Goal: Task Accomplishment & Management: Complete application form

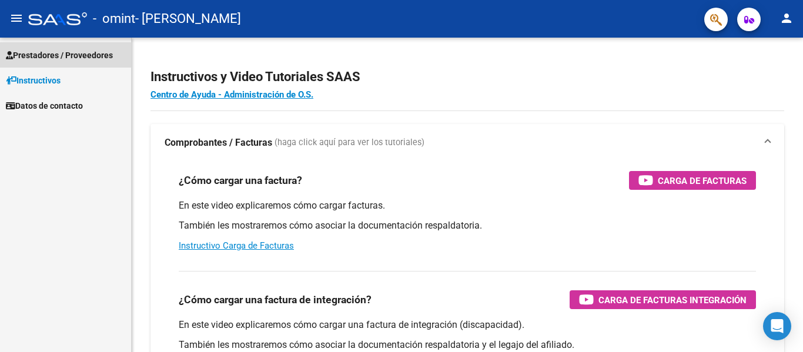
click at [51, 56] on span "Prestadores / Proveedores" at bounding box center [59, 55] width 107 height 13
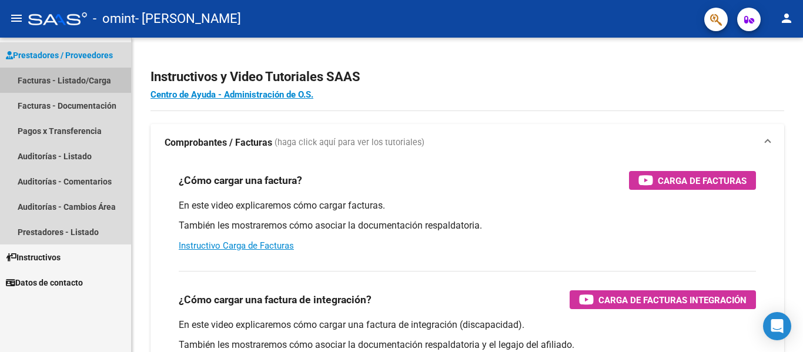
click at [57, 77] on link "Facturas - Listado/Carga" at bounding box center [65, 80] width 131 height 25
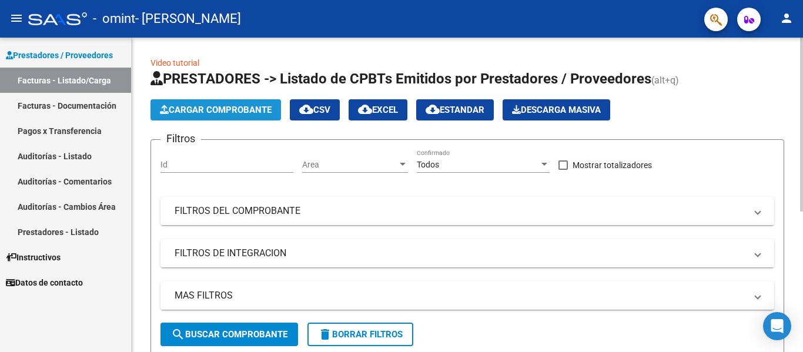
click at [226, 108] on span "Cargar Comprobante" at bounding box center [216, 110] width 112 height 11
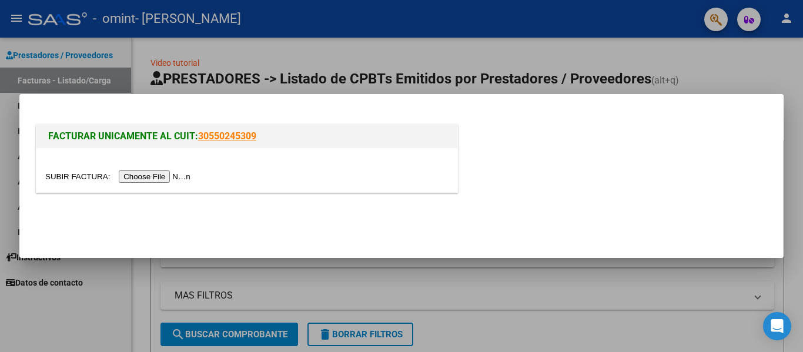
click at [177, 172] on input "file" at bounding box center [119, 176] width 149 height 12
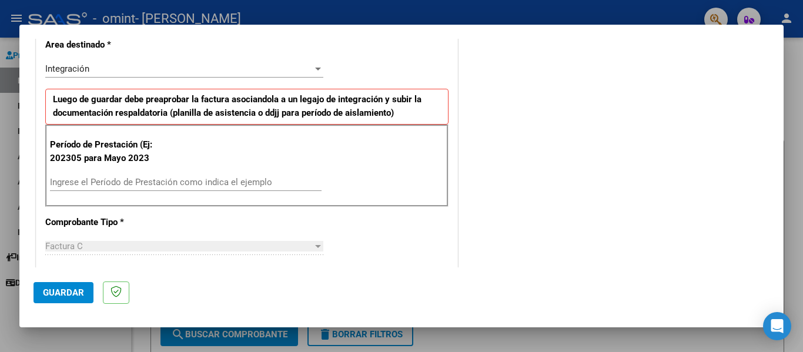
scroll to position [261, 0]
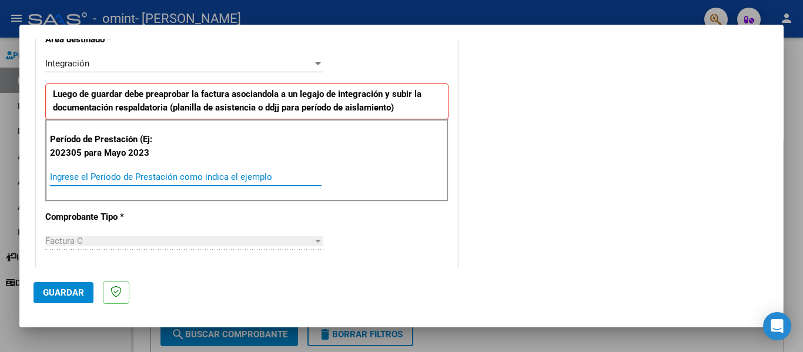
click at [196, 179] on input "Ingrese el Período de Prestación como indica el ejemplo" at bounding box center [186, 177] width 272 height 11
type input "202507"
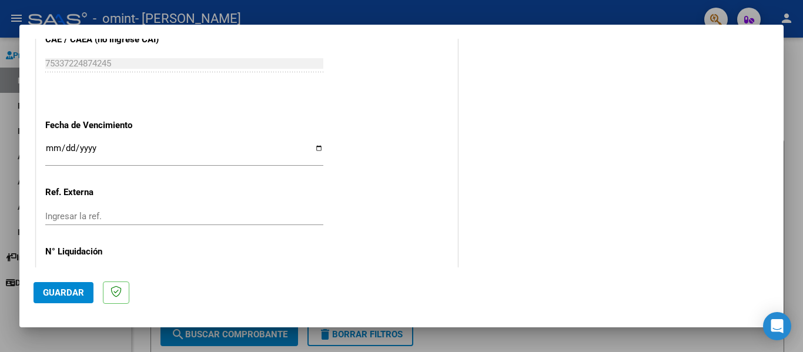
scroll to position [783, 0]
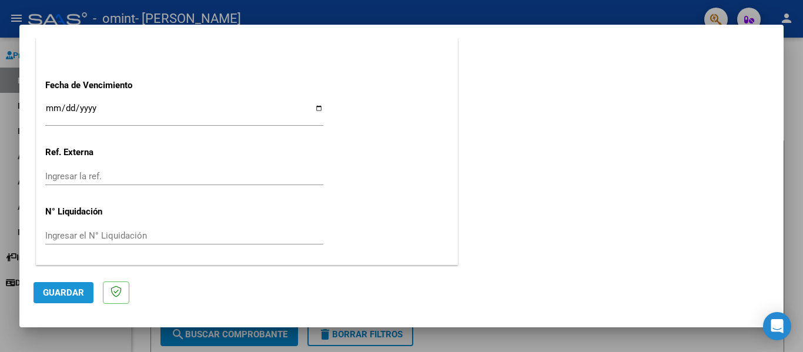
click at [75, 289] on span "Guardar" at bounding box center [63, 292] width 41 height 11
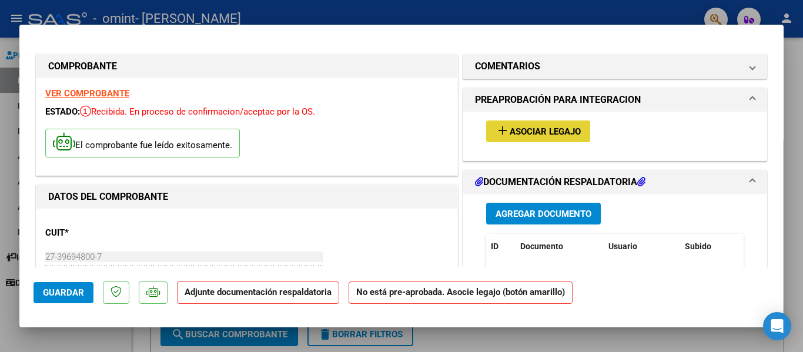
click at [535, 127] on span "Asociar Legajo" at bounding box center [545, 131] width 71 height 11
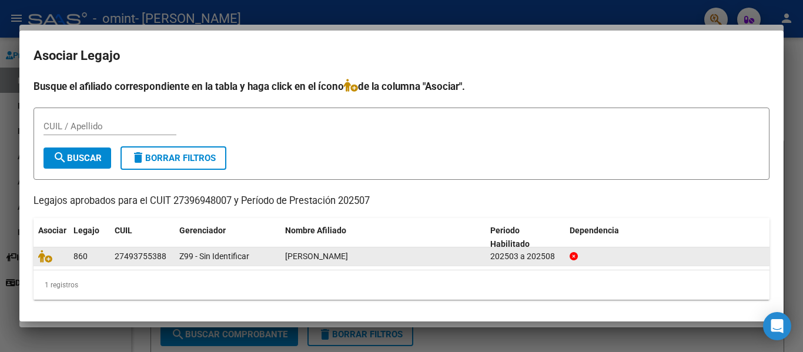
click at [84, 249] on datatable-body-cell "860" at bounding box center [89, 256] width 41 height 18
click at [43, 259] on icon at bounding box center [45, 256] width 14 height 13
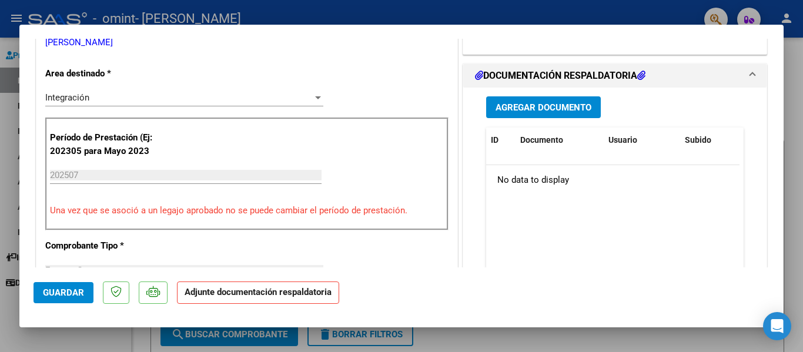
scroll to position [274, 0]
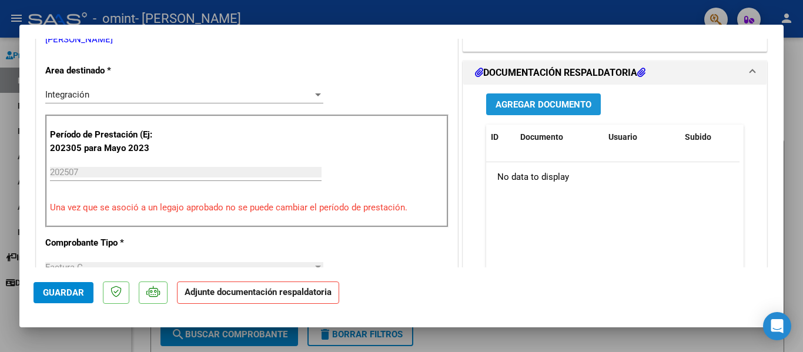
click at [576, 103] on span "Agregar Documento" at bounding box center [543, 104] width 96 height 11
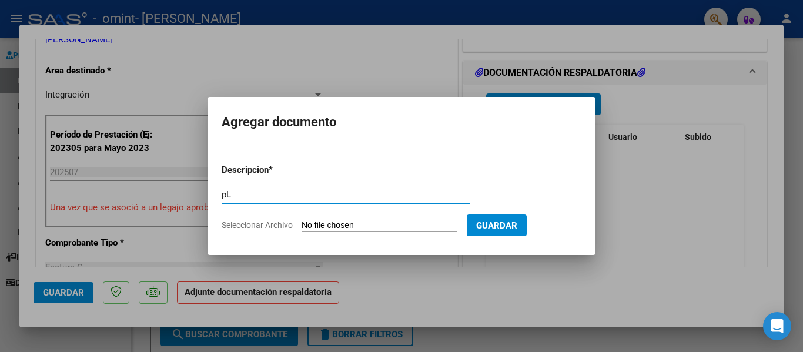
type input "p"
type input "Planilla asistencia"
drag, startPoint x: 282, startPoint y: 229, endPoint x: 152, endPoint y: 14, distance: 250.8
click at [152, 14] on div "COMPROBANTE VER COMPROBANTE ESTADO: Recibida. En proceso de confirmacion/acepta…" at bounding box center [401, 176] width 803 height 352
click at [270, 227] on span "Seleccionar Archivo" at bounding box center [257, 224] width 71 height 9
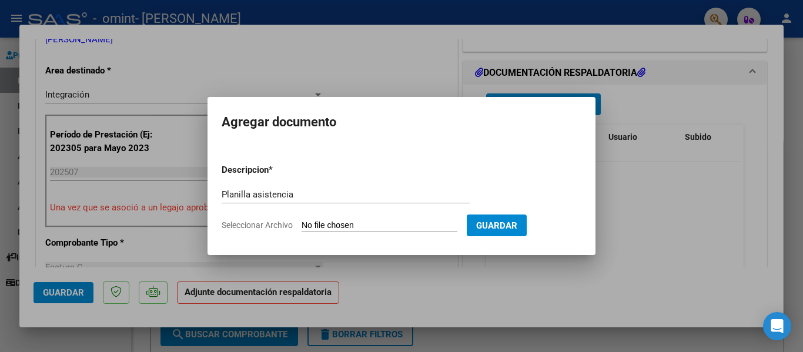
click at [302, 227] on input "Seleccionar Archivo" at bounding box center [380, 225] width 156 height 11
type input "C:\fakepath\Adobe Scan [DATE].pdf"
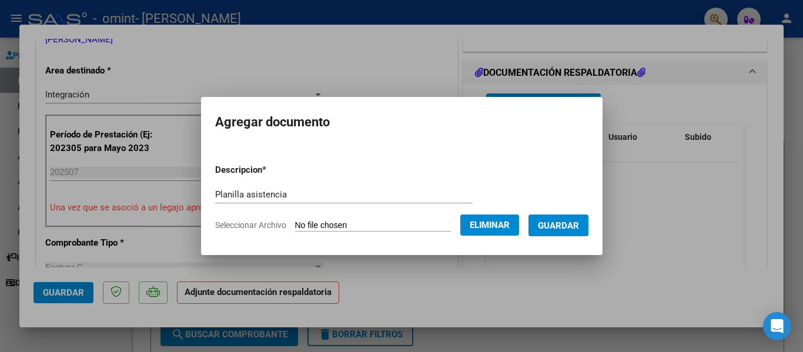
click at [564, 224] on span "Guardar" at bounding box center [558, 225] width 41 height 11
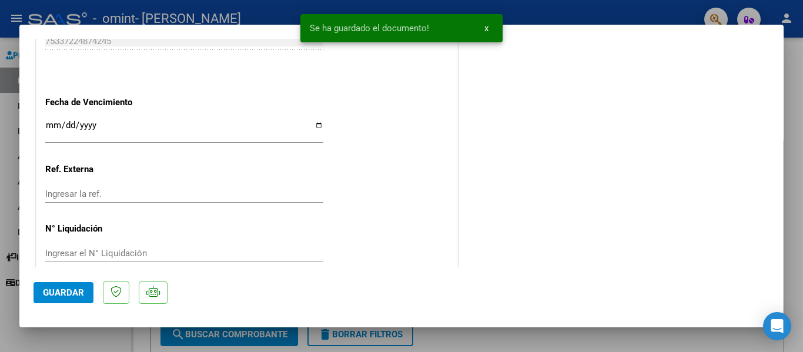
scroll to position [823, 0]
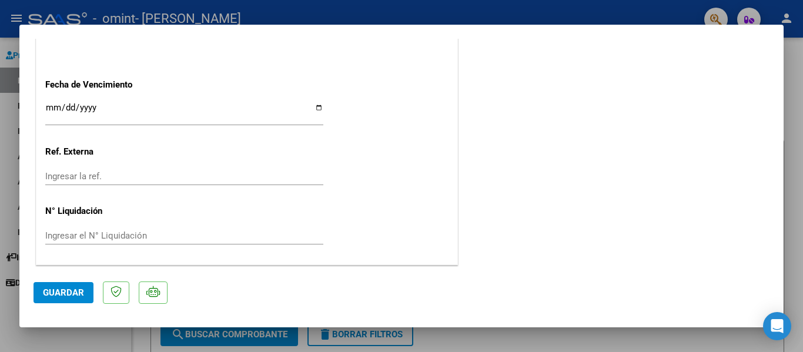
click at [57, 295] on span "Guardar" at bounding box center [63, 292] width 41 height 11
click at [506, 9] on div at bounding box center [401, 176] width 803 height 352
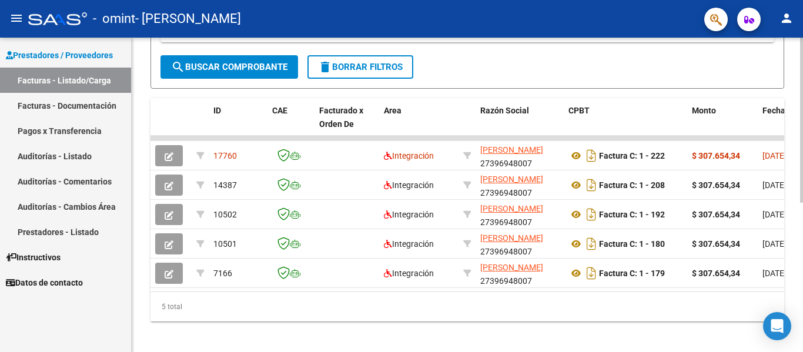
scroll to position [270, 0]
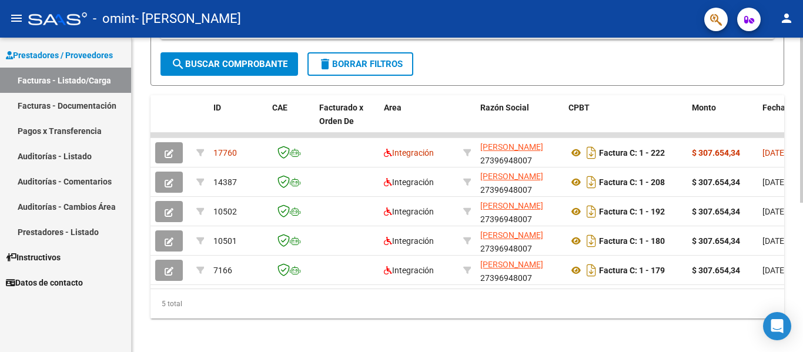
click at [802, 226] on div at bounding box center [801, 267] width 3 height 165
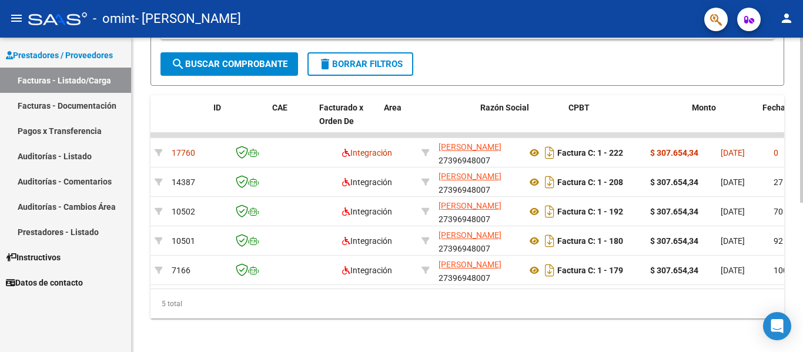
scroll to position [0, 0]
